Goal: Task Accomplishment & Management: Manage account settings

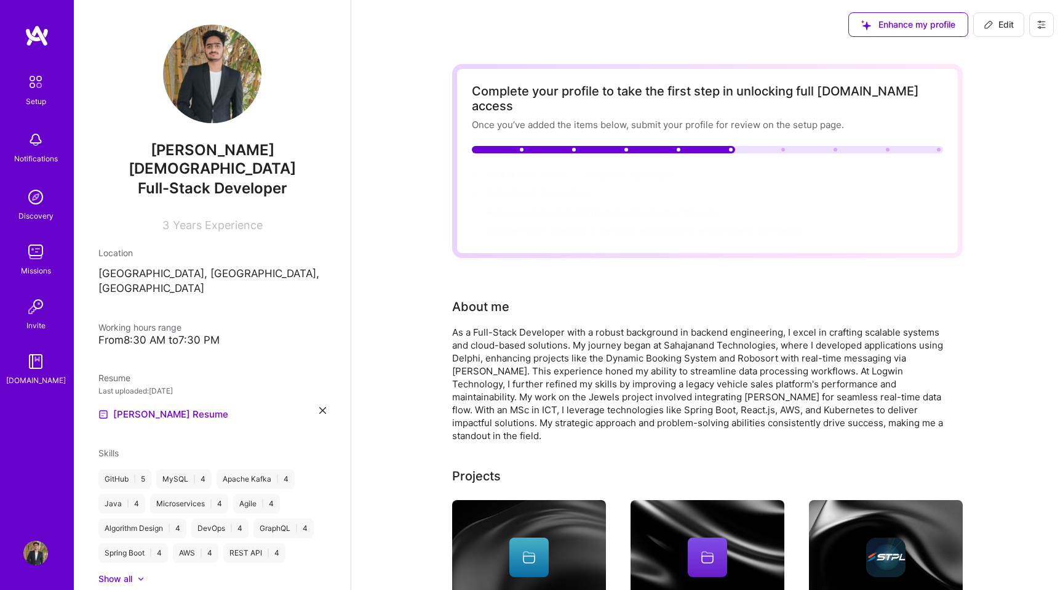
click at [38, 546] on img at bounding box center [35, 552] width 25 height 25
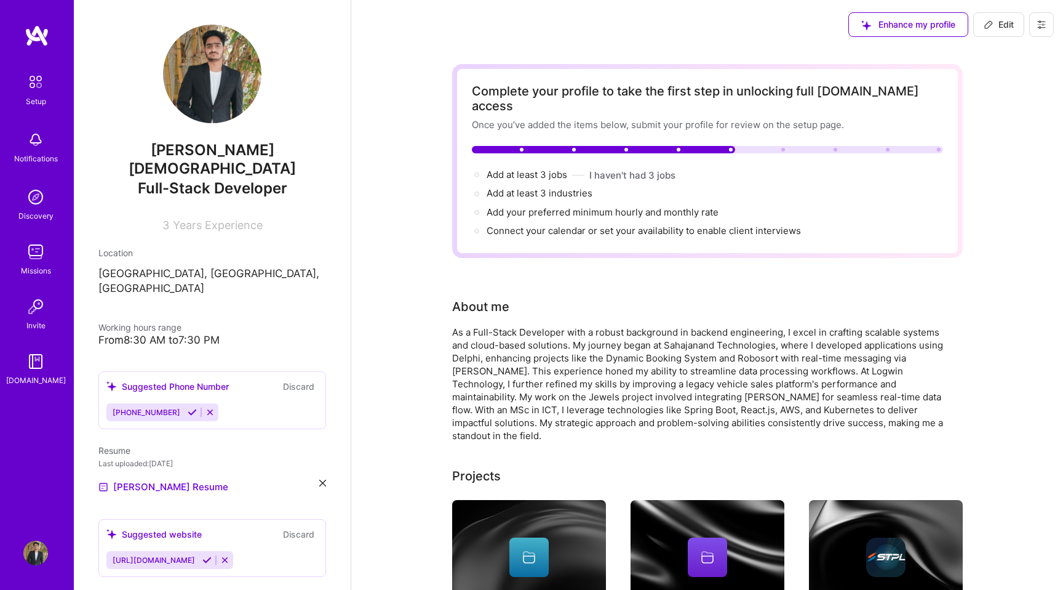
click at [1046, 31] on button at bounding box center [1042, 24] width 25 height 25
click at [1001, 121] on button "Log Out" at bounding box center [1008, 115] width 92 height 31
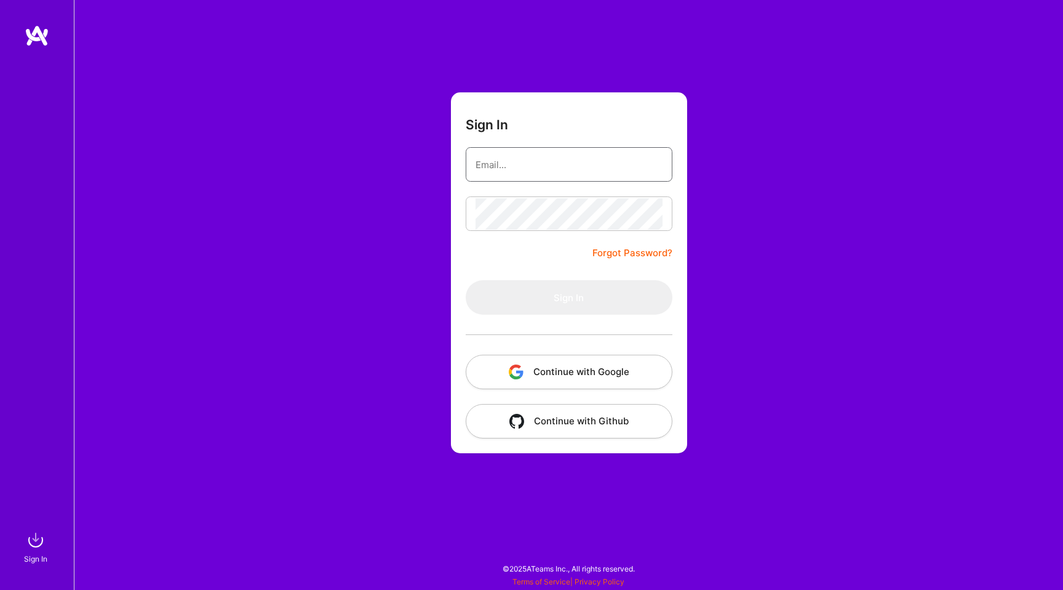
type input "[PERSON_NAME][EMAIL_ADDRESS][DOMAIN_NAME]"
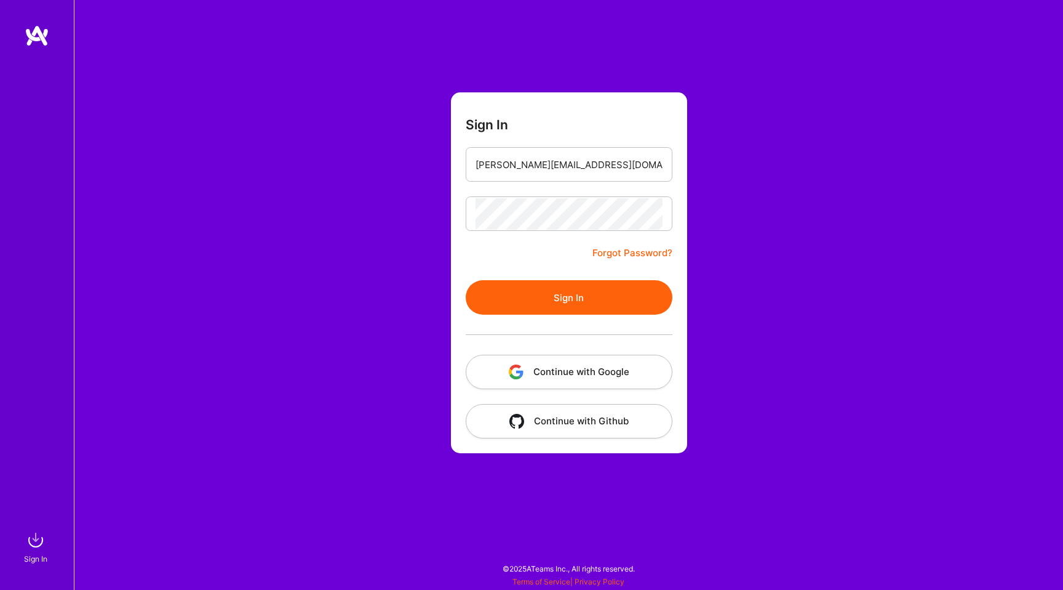
click at [571, 355] on button "Continue with Google" at bounding box center [569, 371] width 207 height 34
